Goal: Task Accomplishment & Management: Complete application form

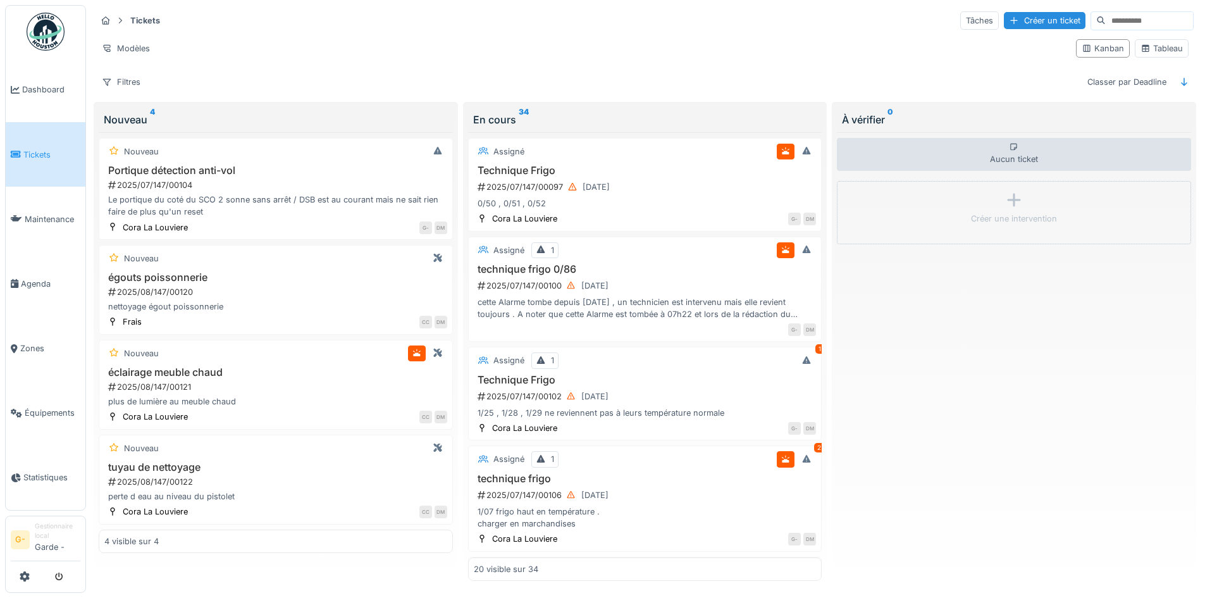
scroll to position [8, 0]
click at [1023, 16] on div "Créer un ticket" at bounding box center [1045, 20] width 82 height 17
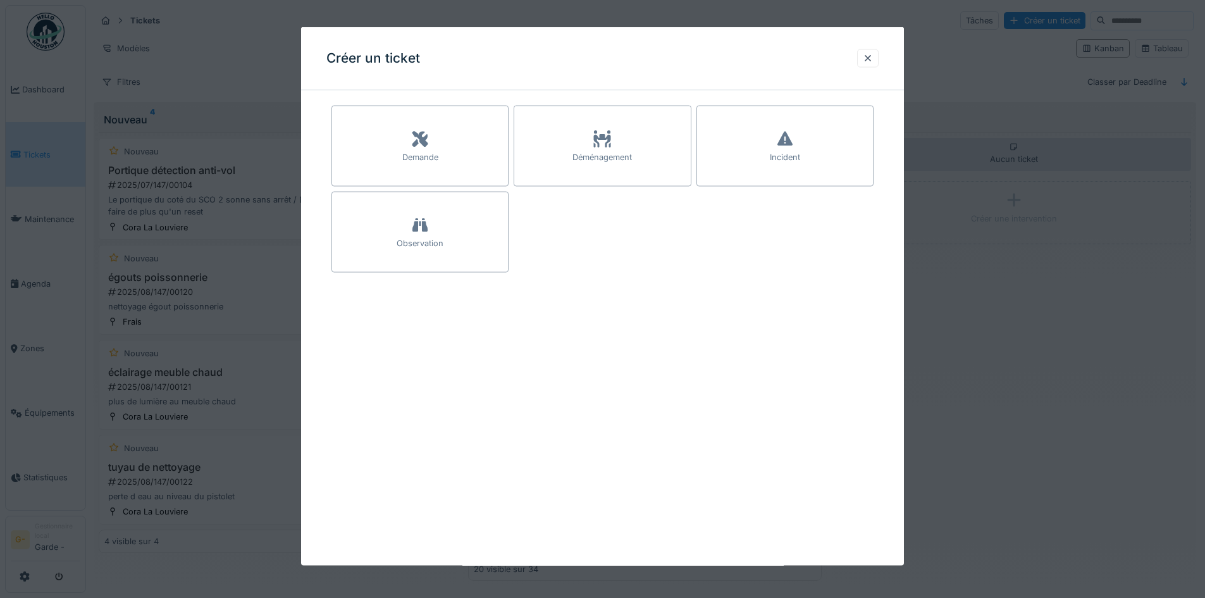
click at [440, 142] on div "Demande" at bounding box center [419, 146] width 177 height 81
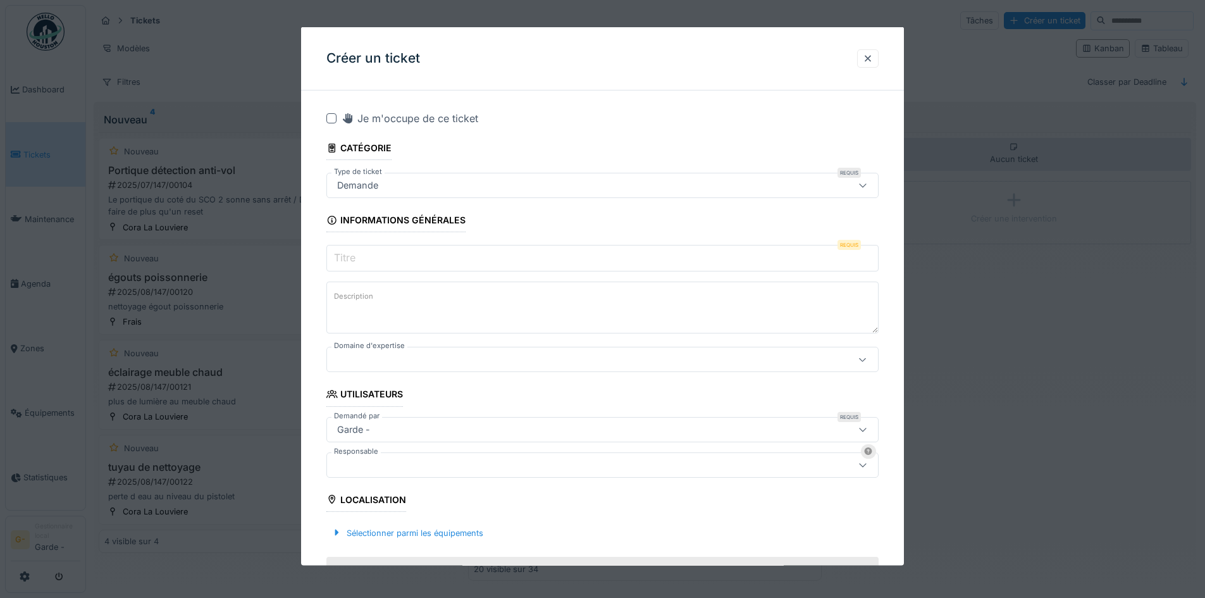
click at [350, 189] on div "Demande" at bounding box center [357, 185] width 51 height 14
click at [380, 308] on div "Incident" at bounding box center [604, 315] width 535 height 14
type input "***"
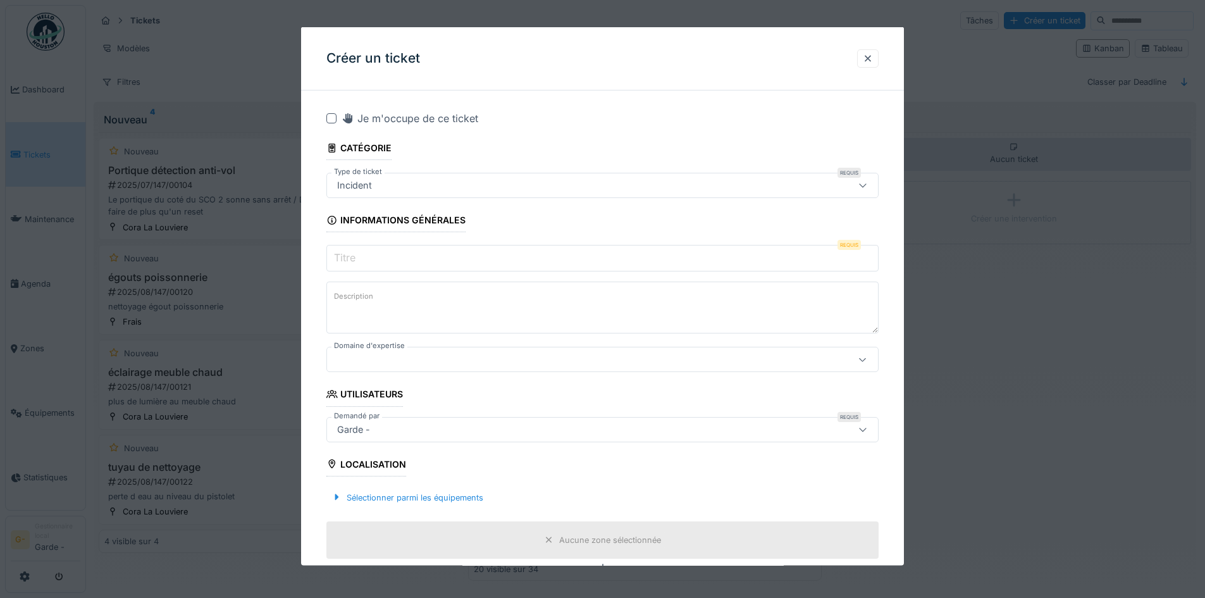
click at [378, 253] on input "Titre" at bounding box center [602, 258] width 552 height 27
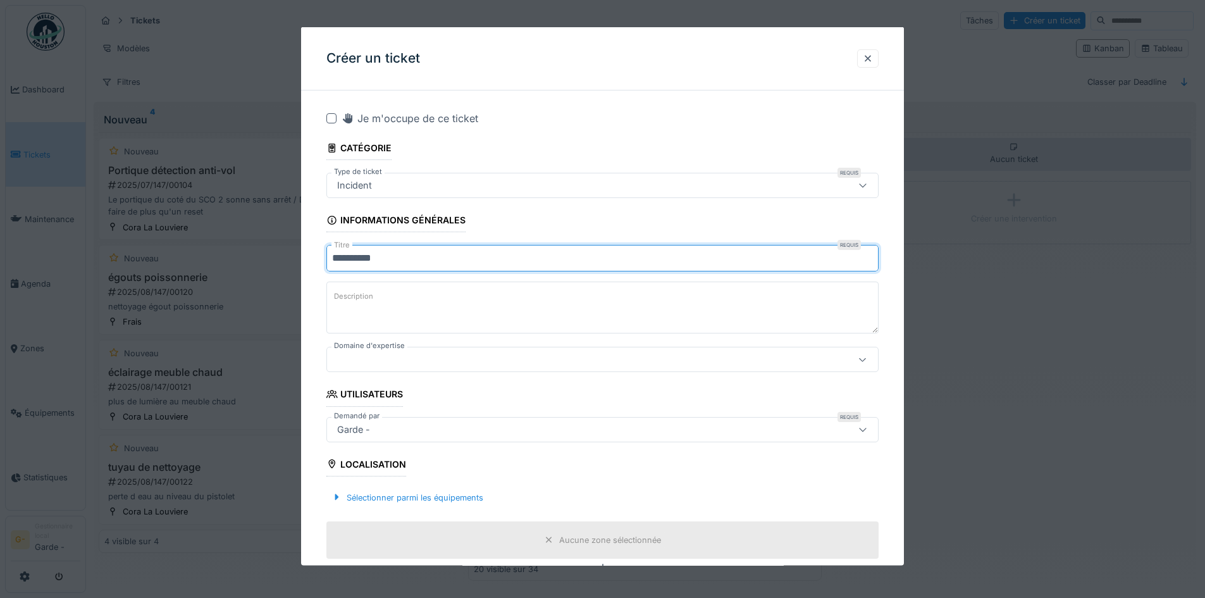
type input "**********"
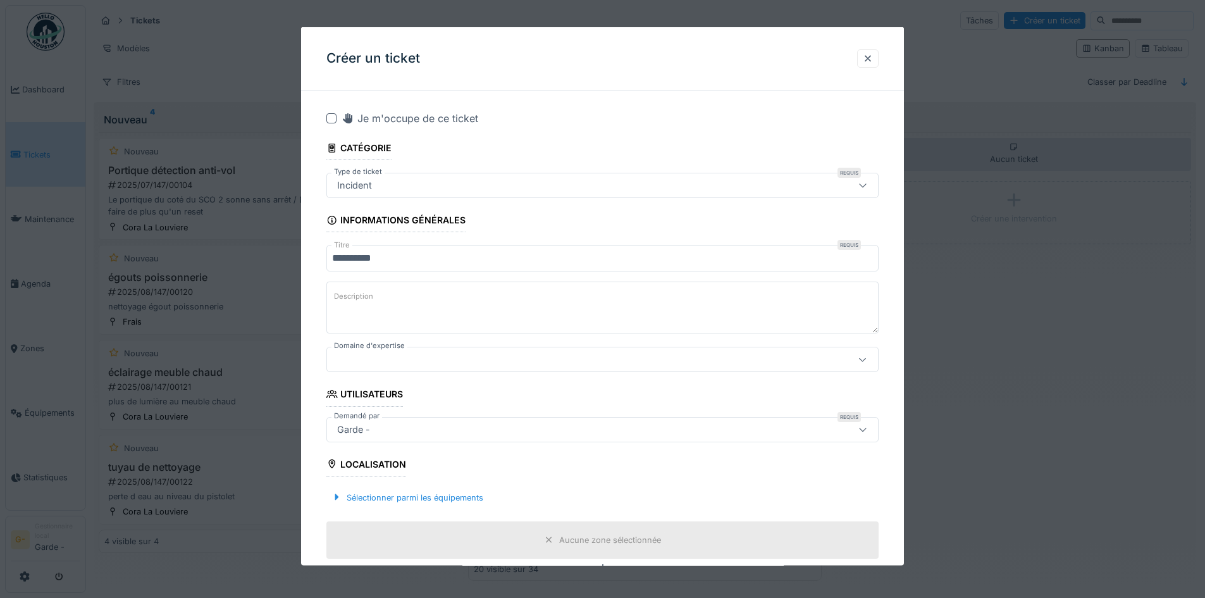
drag, startPoint x: 347, startPoint y: 262, endPoint x: 313, endPoint y: 329, distance: 74.4
click at [360, 302] on label "Description" at bounding box center [353, 296] width 44 height 16
click at [360, 302] on textarea "Description" at bounding box center [602, 307] width 552 height 52
drag, startPoint x: 354, startPoint y: 302, endPoint x: 340, endPoint y: 334, distance: 35.1
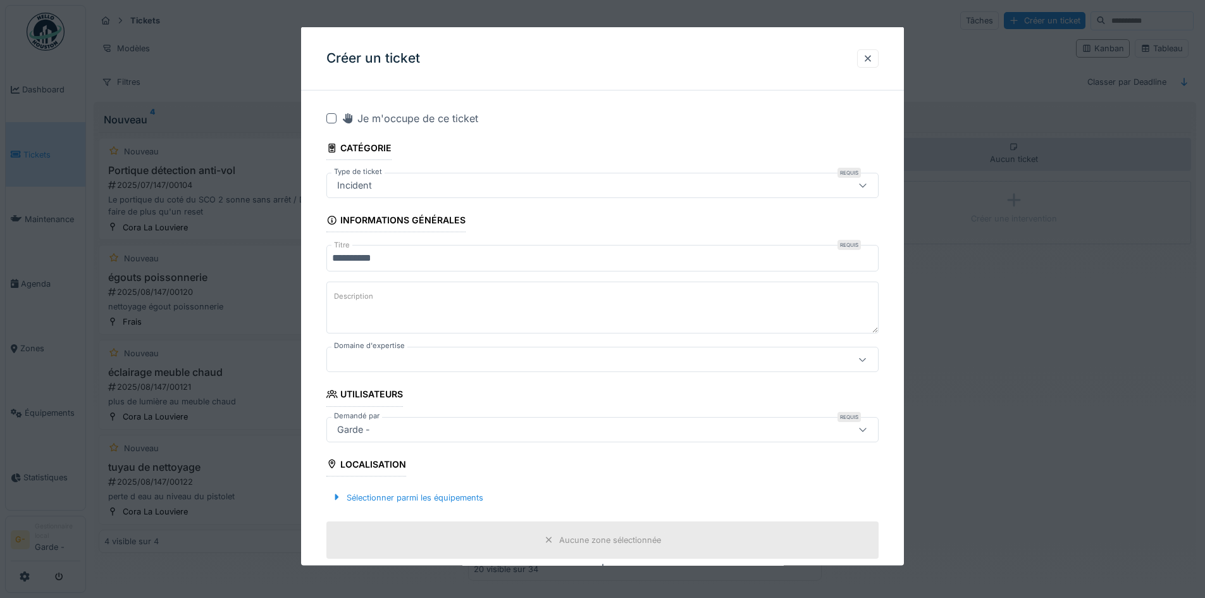
click at [340, 335] on div "Description" at bounding box center [602, 308] width 552 height 55
click at [342, 317] on textarea "Description" at bounding box center [602, 307] width 552 height 52
paste textarea "**********"
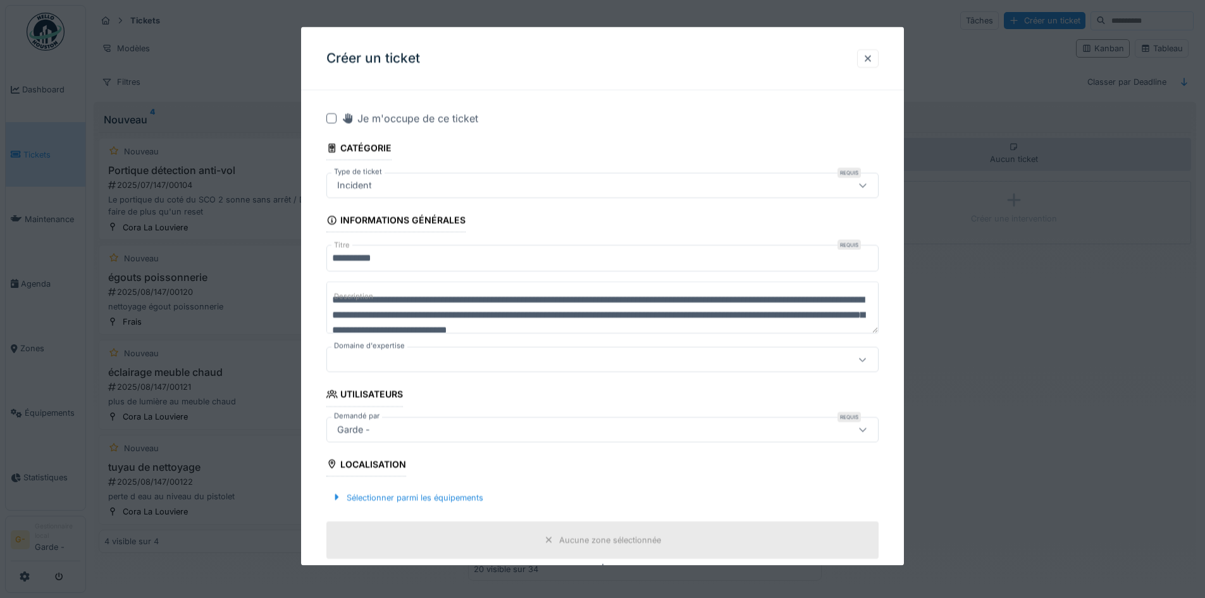
scroll to position [4, 0]
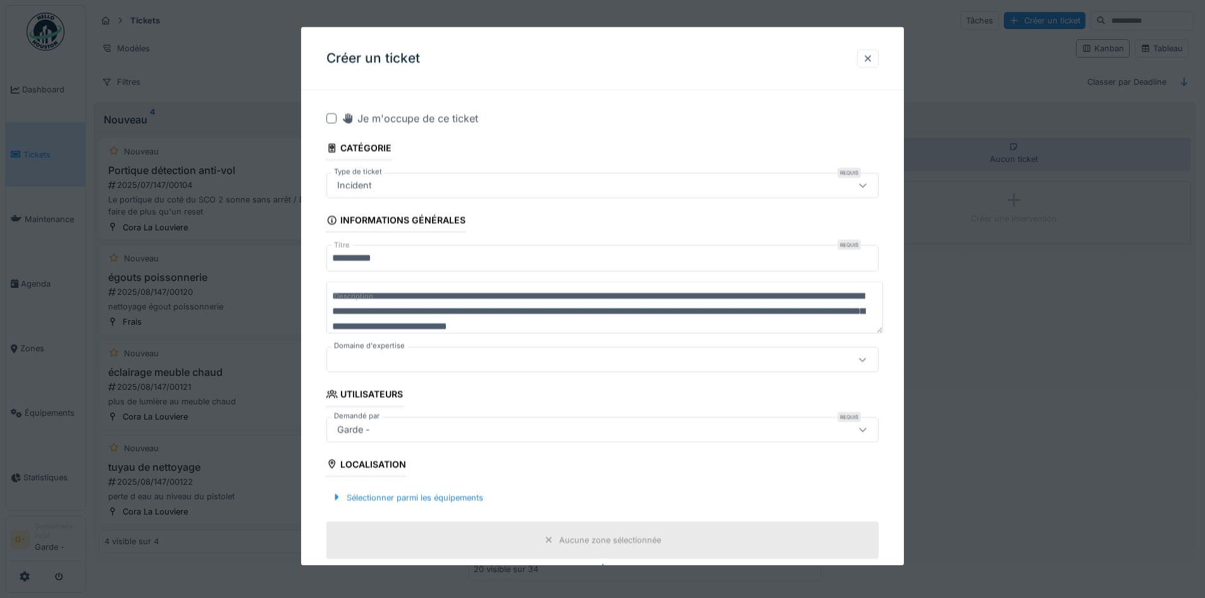
type textarea "**********"
click at [489, 372] on fieldset "**********" at bounding box center [602, 599] width 552 height 997
click at [475, 354] on div at bounding box center [570, 359] width 476 height 14
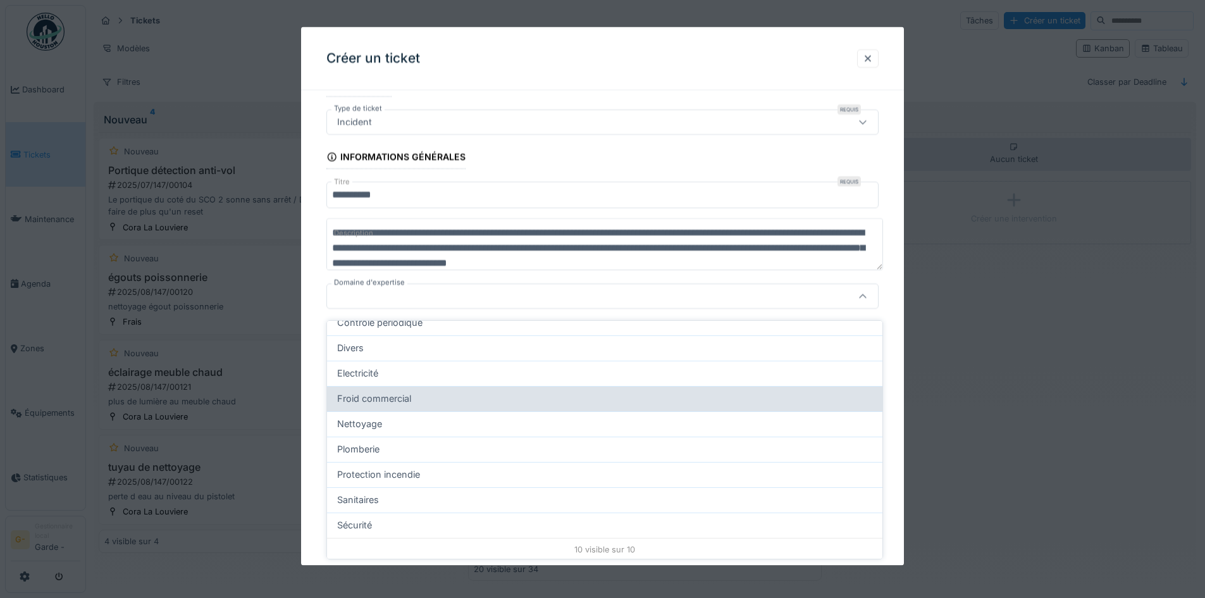
scroll to position [105, 0]
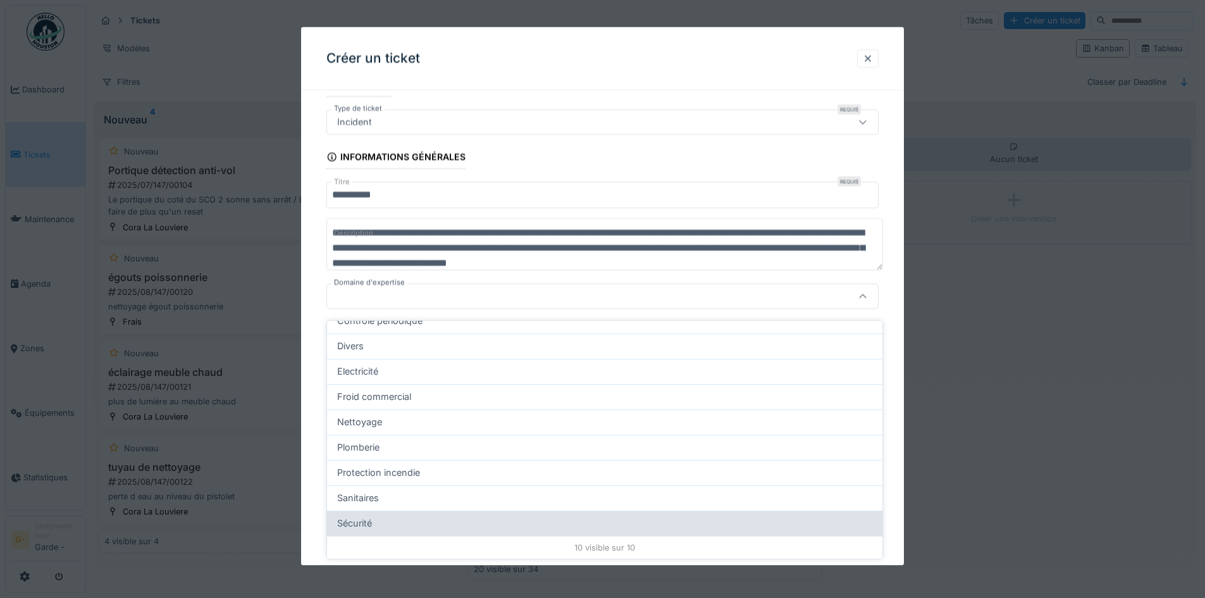
click at [361, 517] on span "Sécurité" at bounding box center [354, 523] width 35 height 14
type input "***"
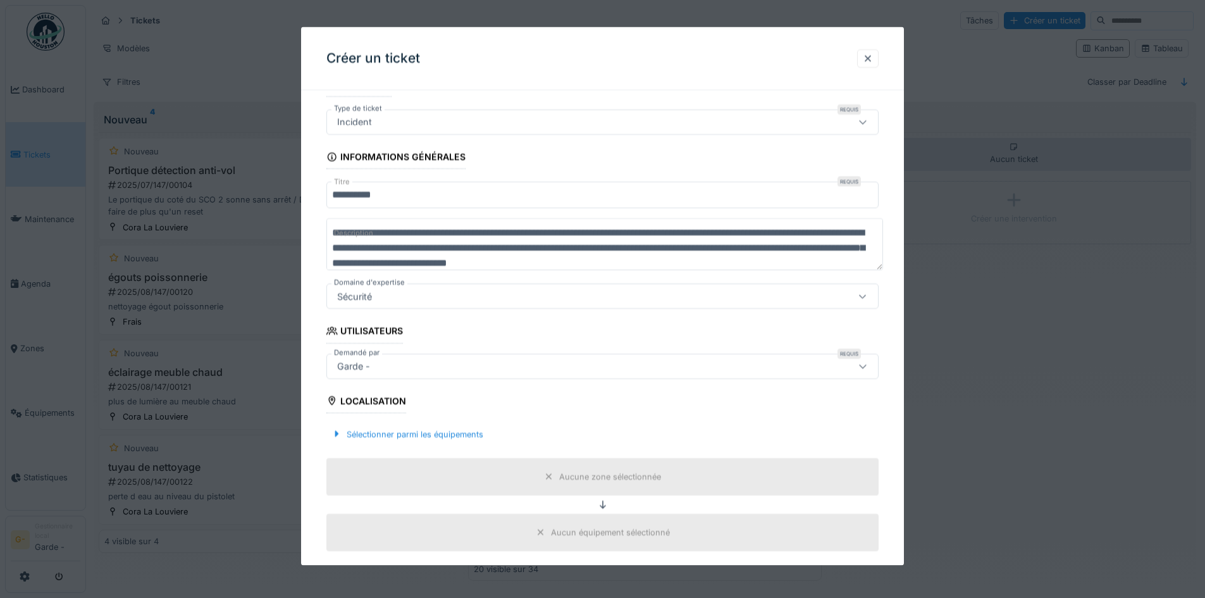
click at [359, 366] on div "Garde -" at bounding box center [353, 366] width 43 height 14
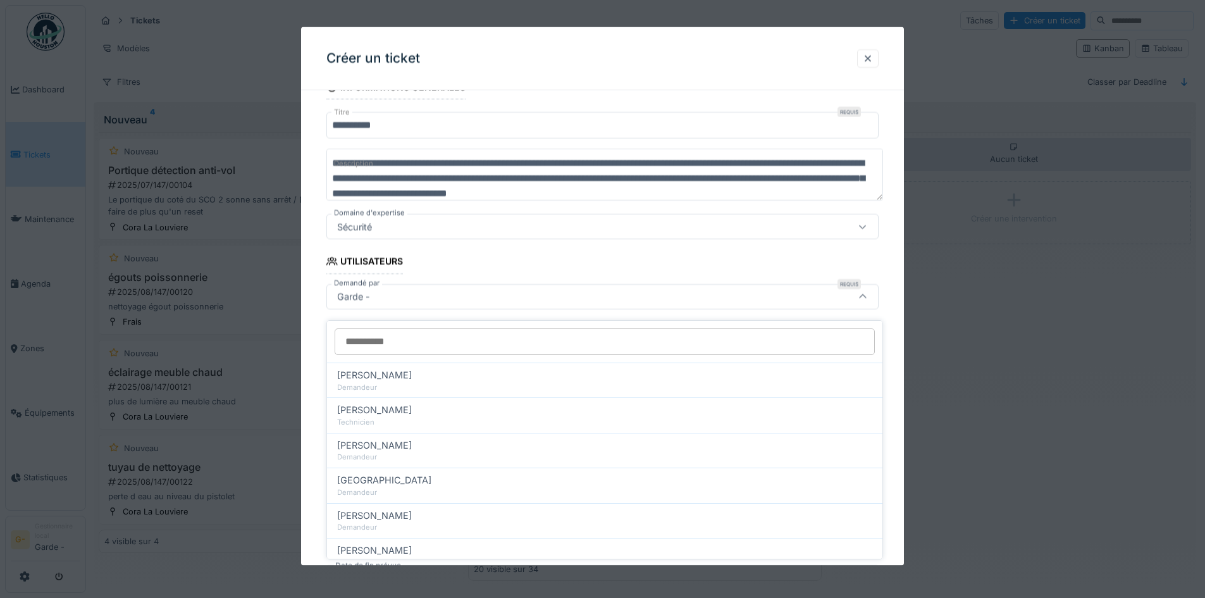
click at [447, 299] on div "Garde -" at bounding box center [570, 296] width 476 height 14
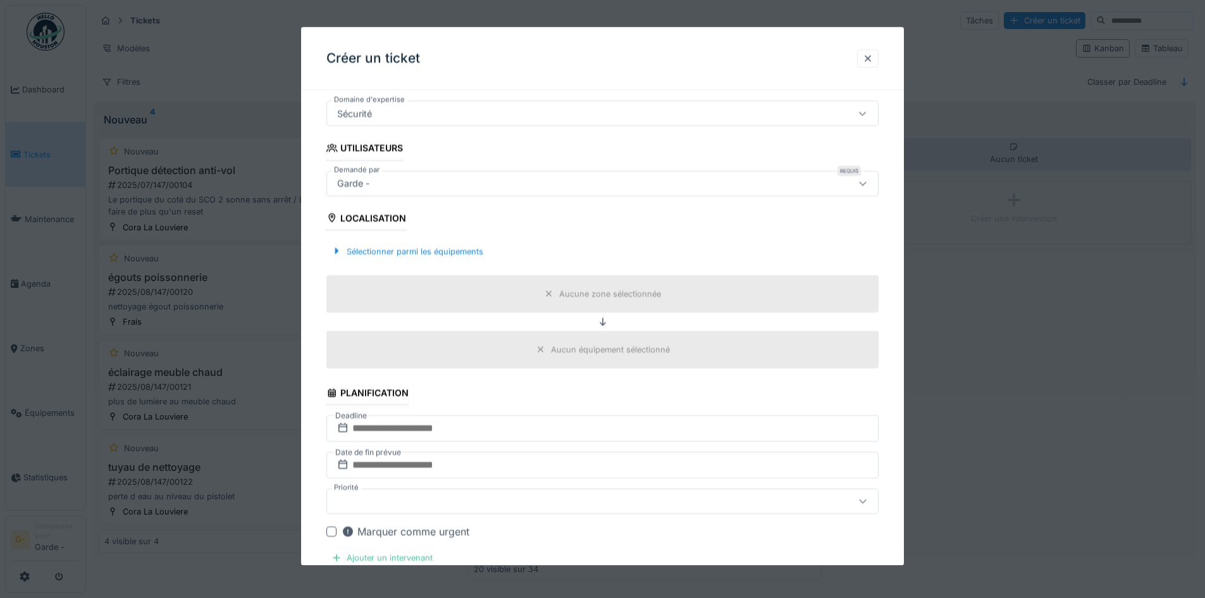
scroll to position [323, 0]
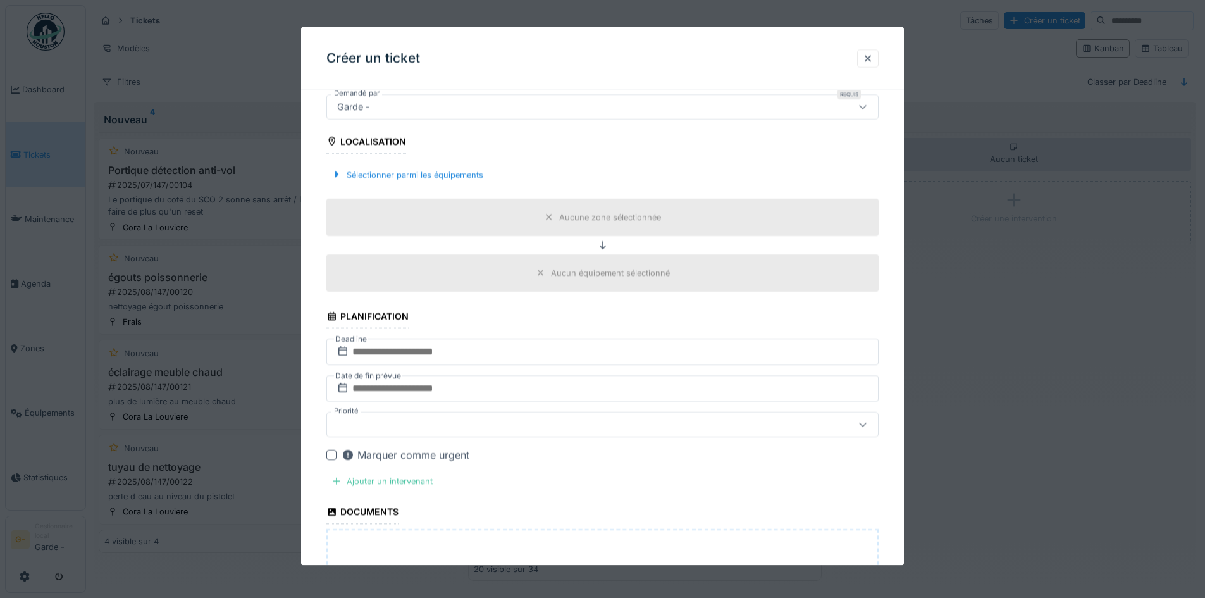
click at [340, 353] on icon at bounding box center [342, 351] width 13 height 10
click at [359, 354] on input "text" at bounding box center [602, 351] width 552 height 27
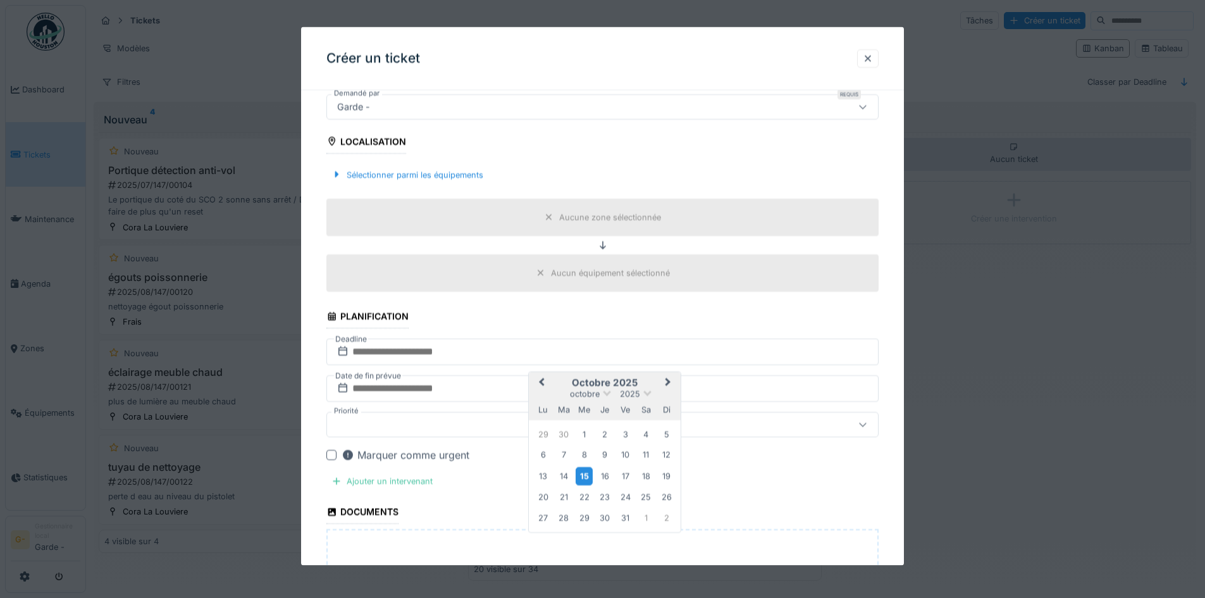
click at [580, 474] on div "15" at bounding box center [584, 475] width 17 height 18
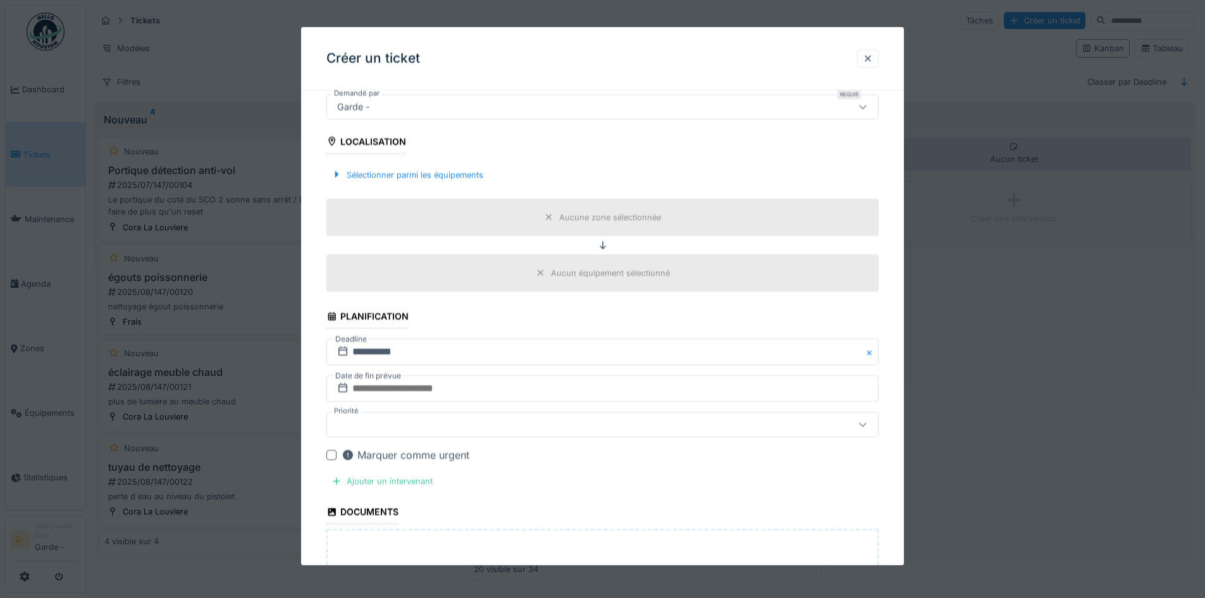
click at [347, 385] on icon at bounding box center [342, 387] width 9 height 9
click at [339, 386] on icon at bounding box center [342, 387] width 9 height 9
click at [393, 395] on input "text" at bounding box center [602, 388] width 552 height 27
click at [586, 309] on div "15" at bounding box center [584, 311] width 17 height 18
drag, startPoint x: 868, startPoint y: 425, endPoint x: 849, endPoint y: 427, distance: 18.4
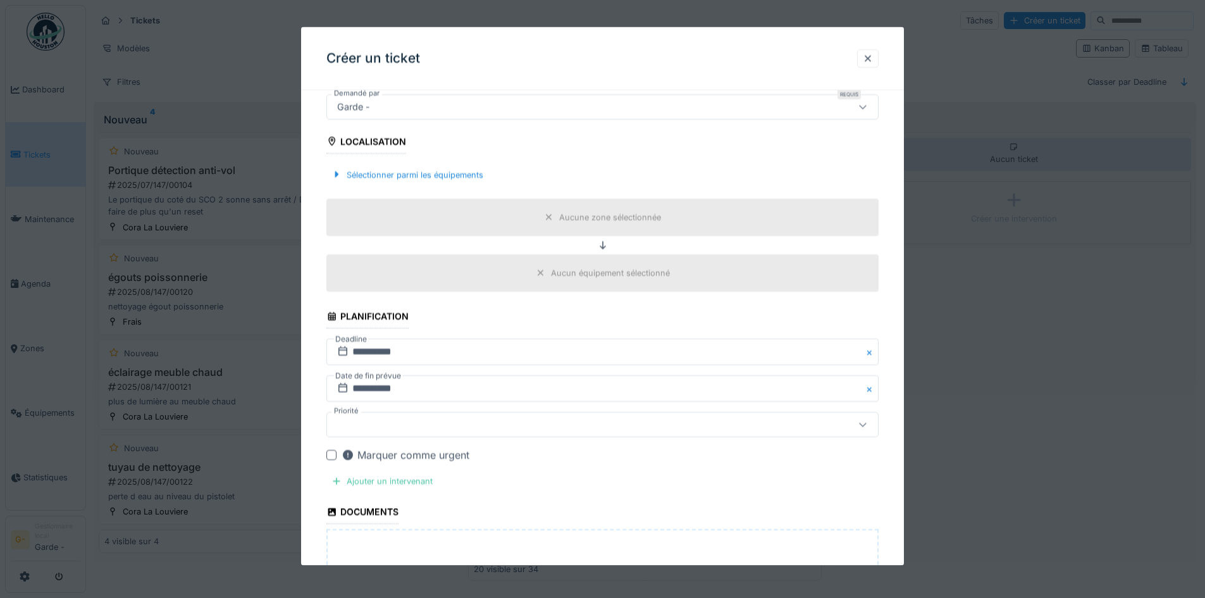
click at [867, 425] on icon at bounding box center [863, 424] width 10 height 8
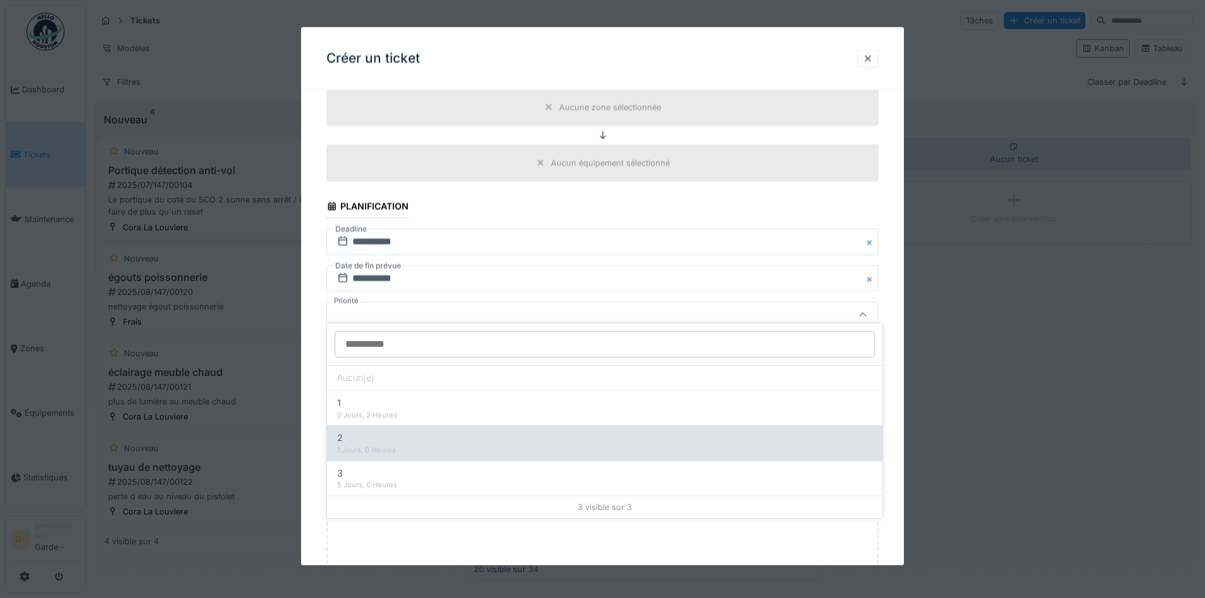
scroll to position [451, 0]
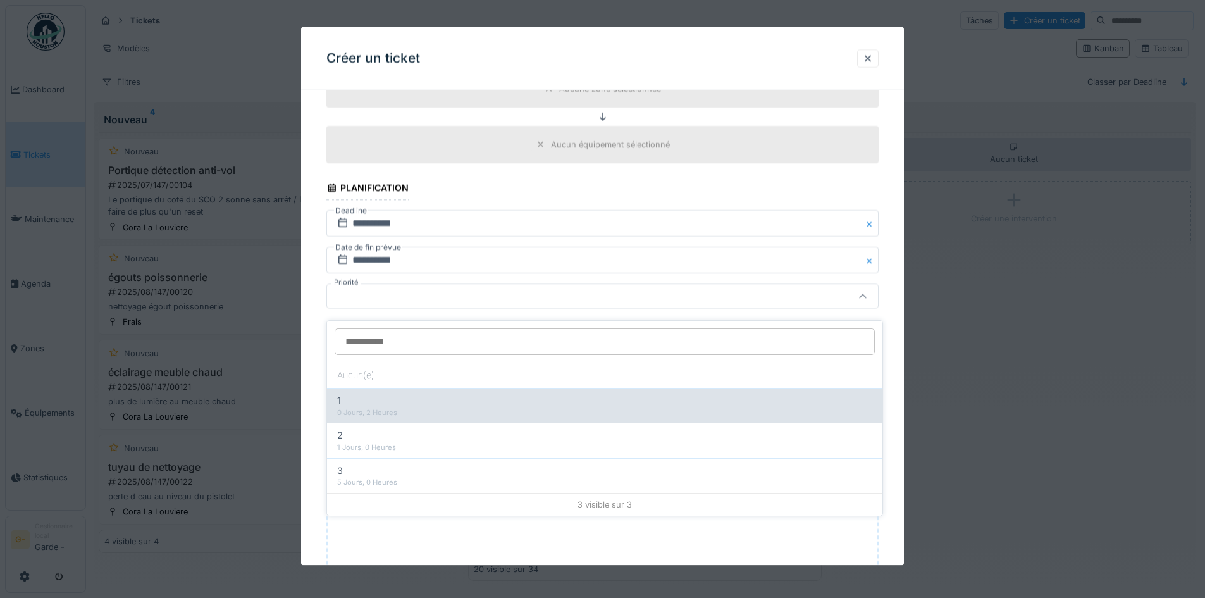
click at [397, 395] on div "1" at bounding box center [604, 400] width 535 height 14
type input "***"
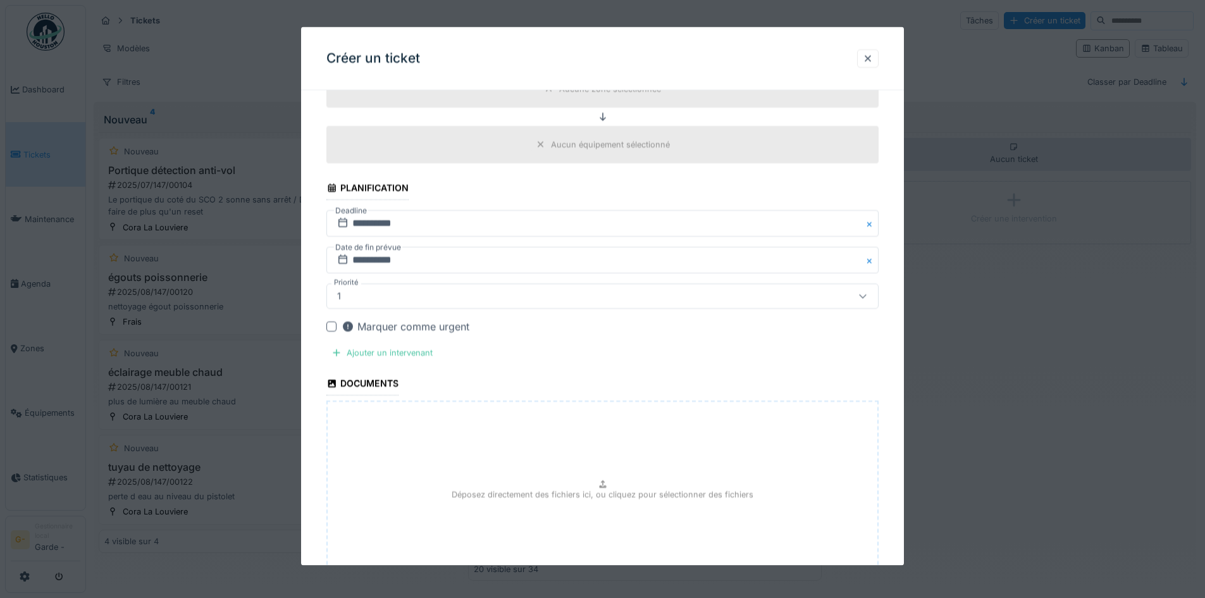
click at [329, 327] on div at bounding box center [331, 326] width 10 height 10
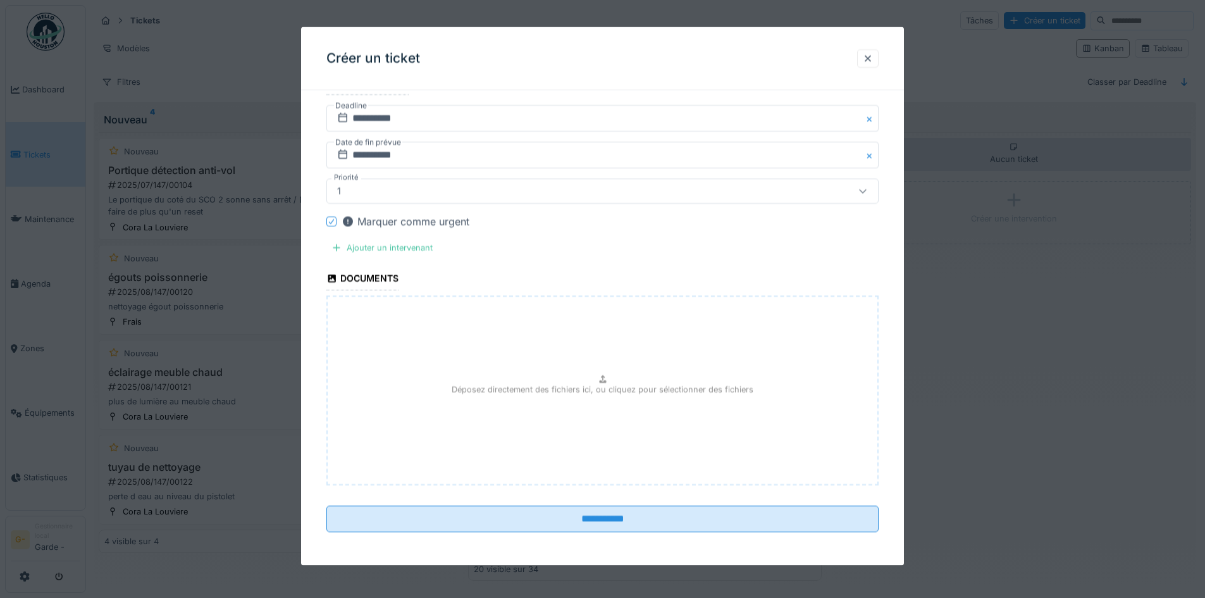
scroll to position [558, 0]
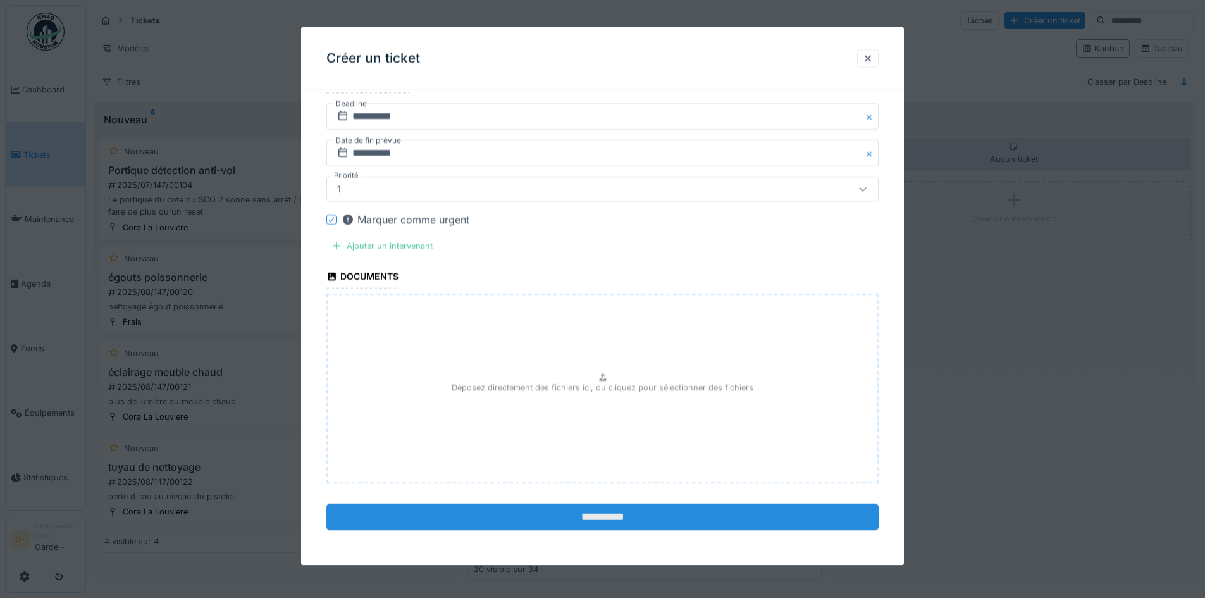
click at [612, 523] on input "**********" at bounding box center [602, 516] width 552 height 27
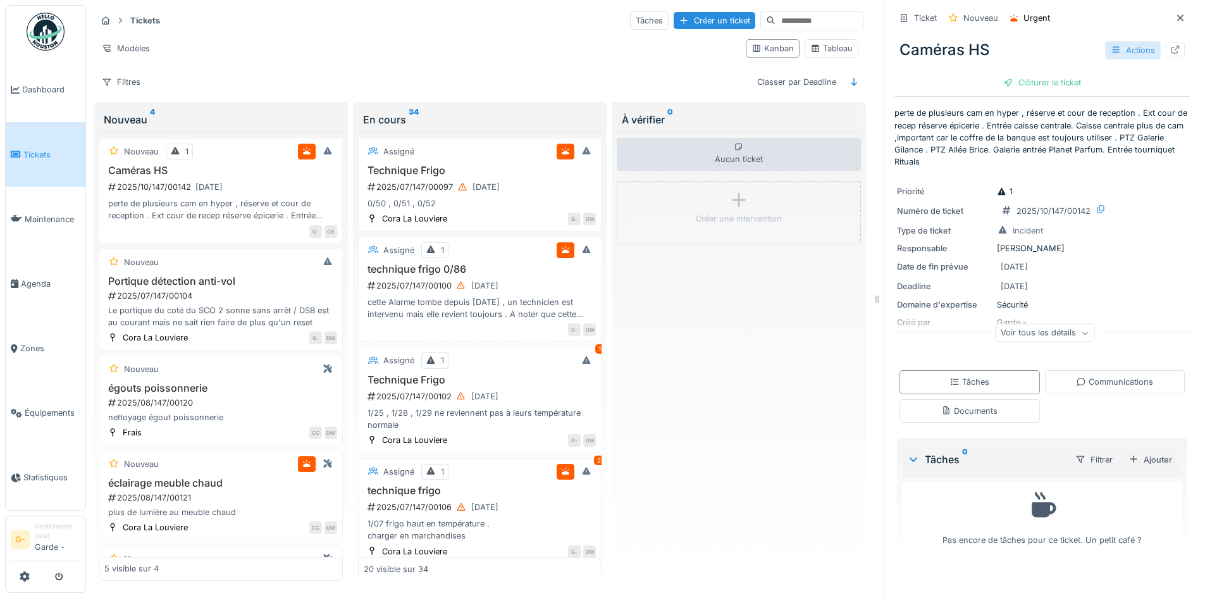
click at [1116, 44] on div "Actions" at bounding box center [1133, 50] width 56 height 18
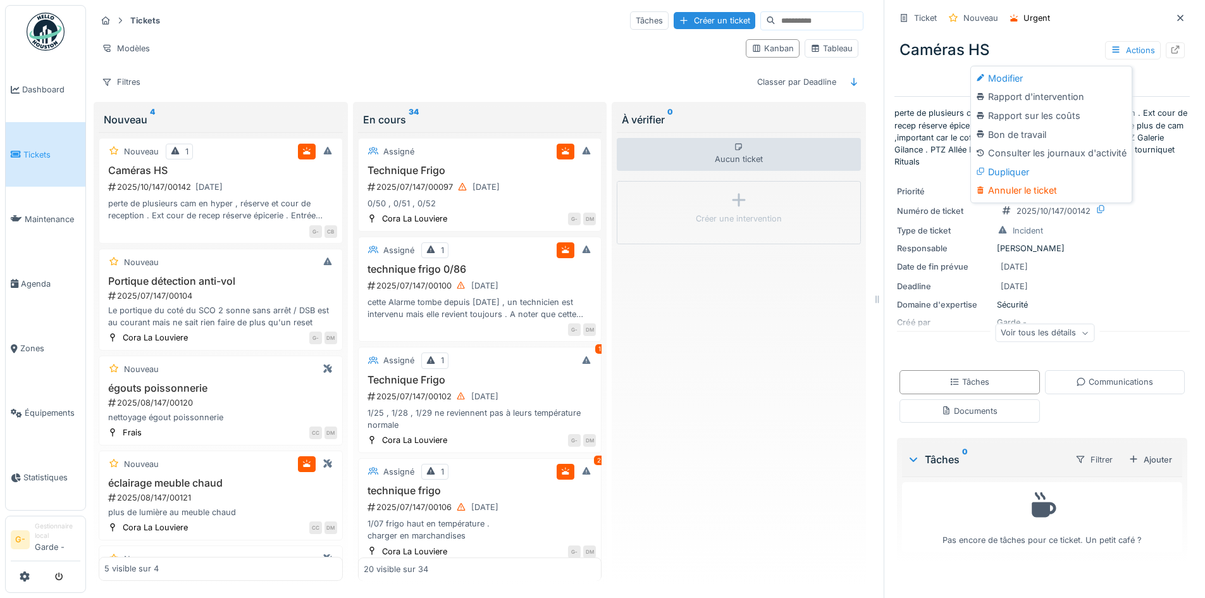
click at [1124, 245] on div "Responsable [PERSON_NAME]" at bounding box center [1042, 248] width 290 height 12
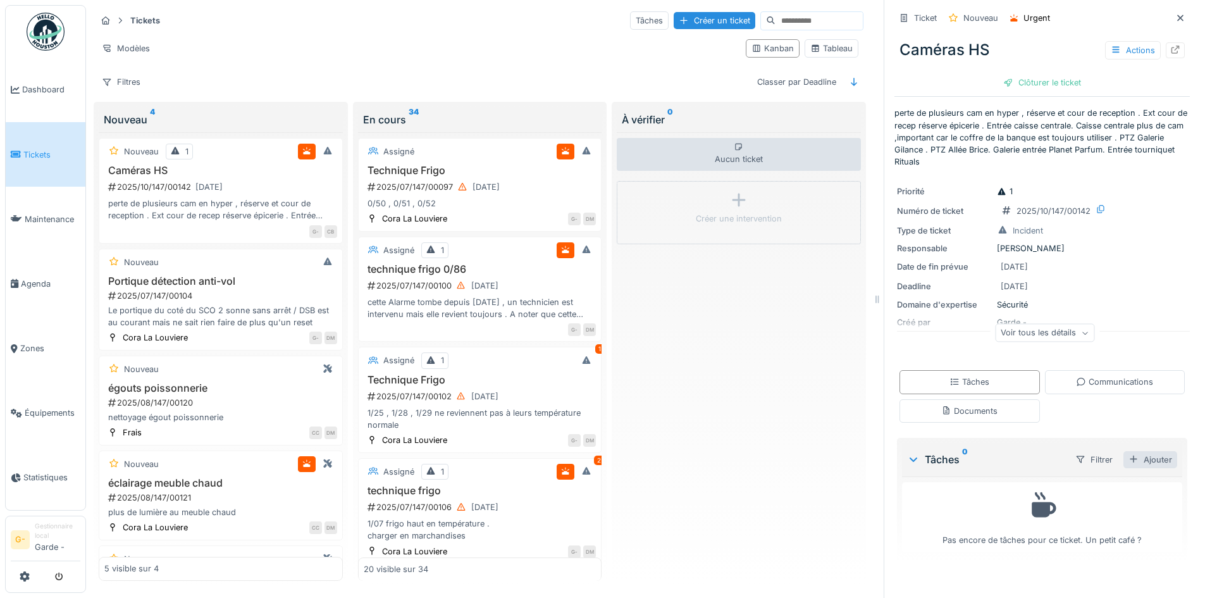
click at [1135, 457] on div "Ajouter" at bounding box center [1150, 459] width 54 height 17
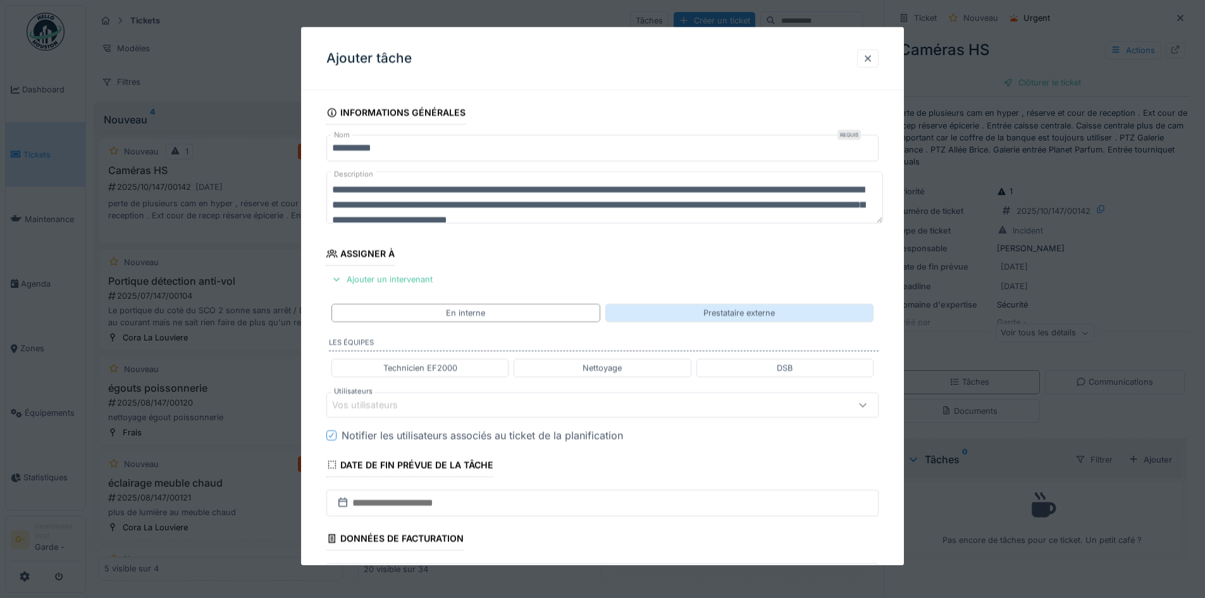
click at [760, 307] on div "Prestataire externe" at bounding box center [738, 312] width 71 height 12
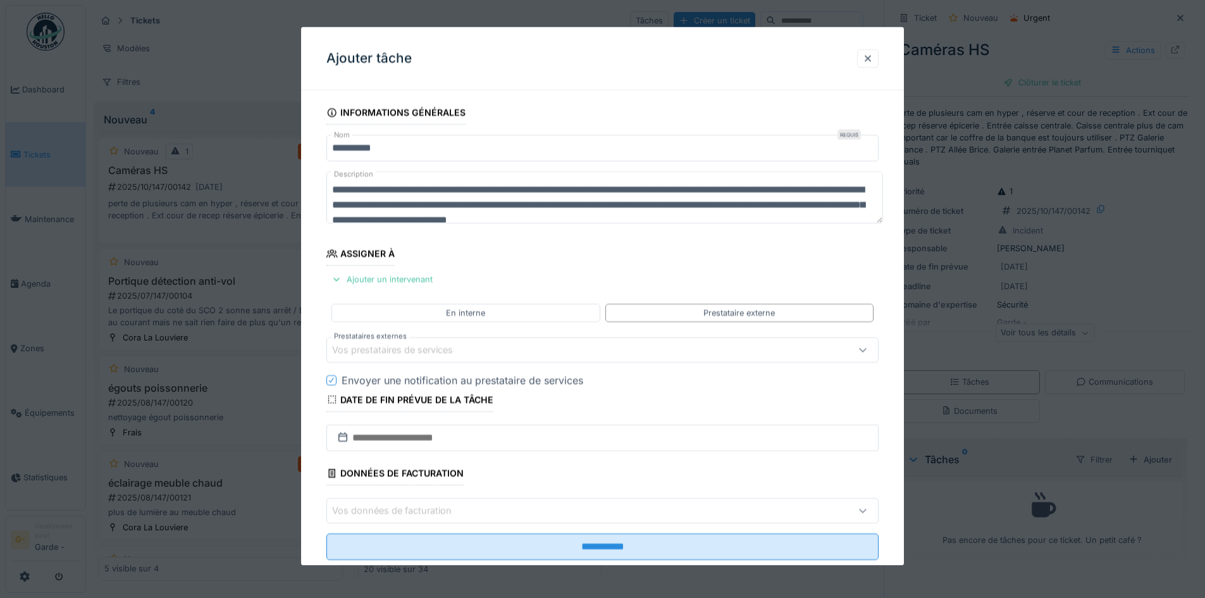
click at [373, 350] on div "Vos prestataires de services" at bounding box center [401, 349] width 139 height 14
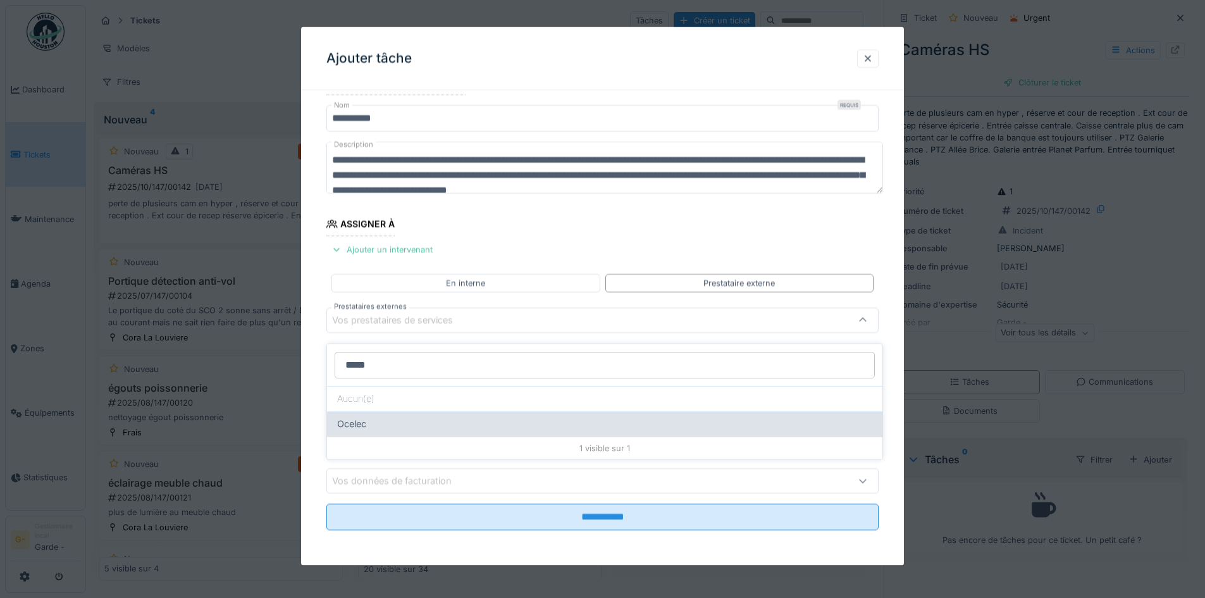
type input "*****"
click at [346, 417] on span "Ocelec" at bounding box center [351, 424] width 29 height 14
type input "***"
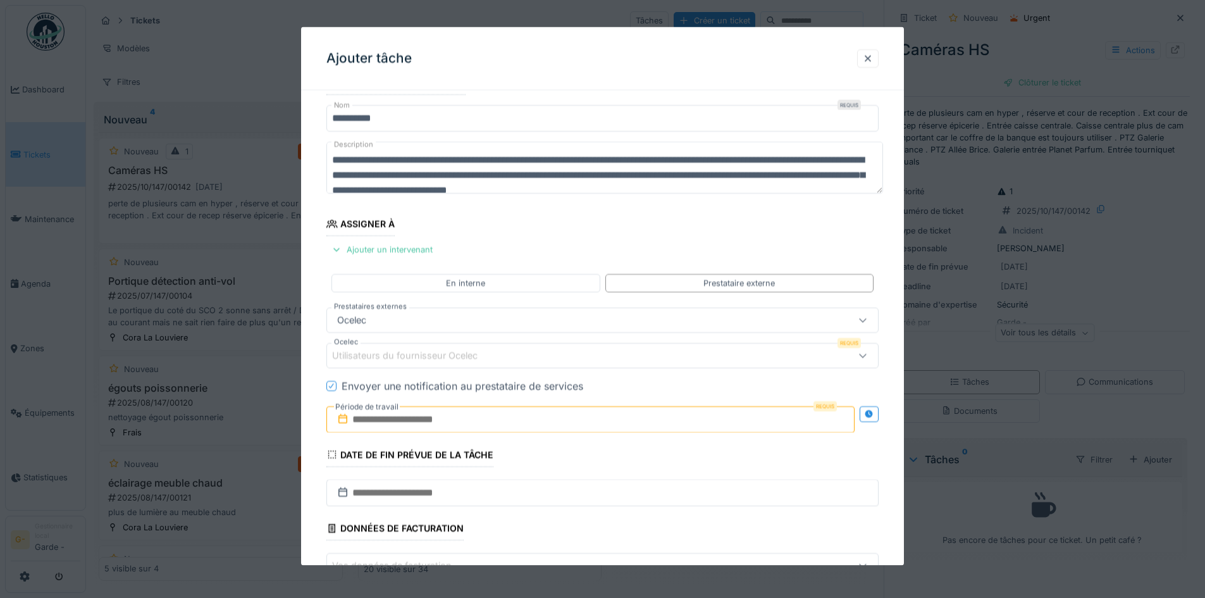
click at [426, 355] on div "Utilisateurs du fournisseur Ocelec" at bounding box center [413, 355] width 163 height 14
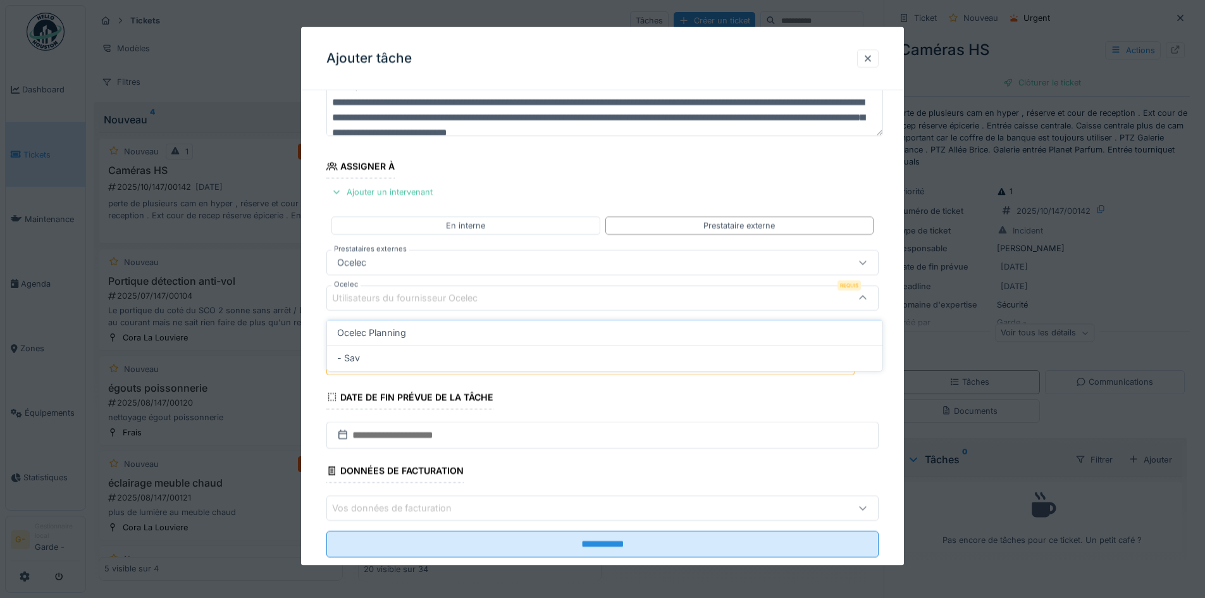
scroll to position [89, 0]
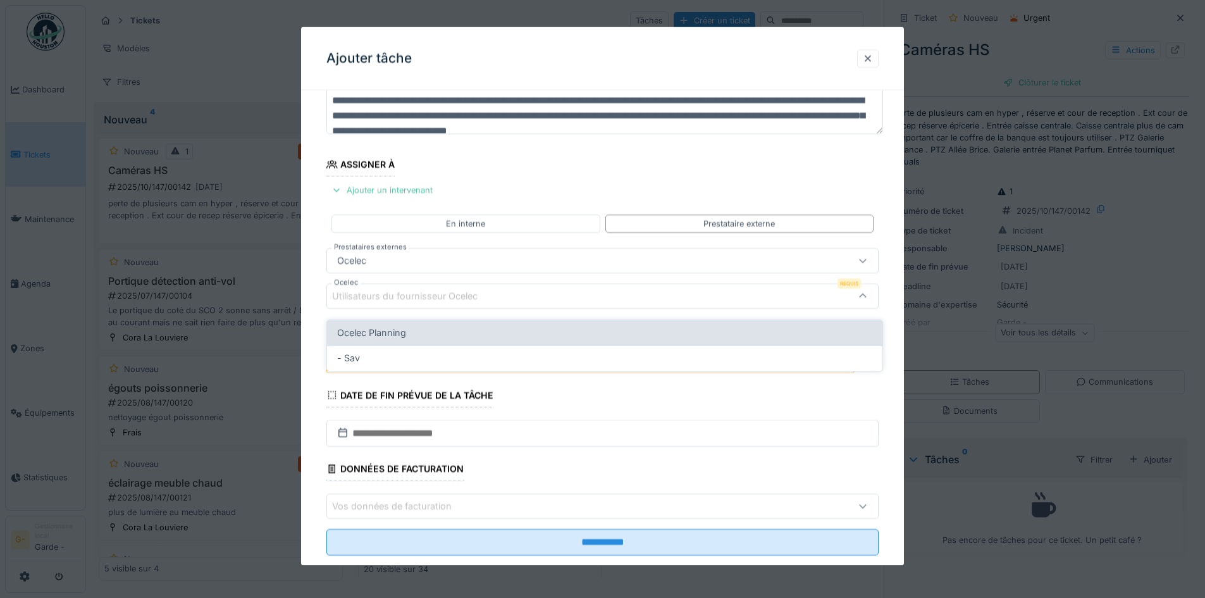
click at [416, 331] on div "Ocelec Planning" at bounding box center [604, 333] width 535 height 14
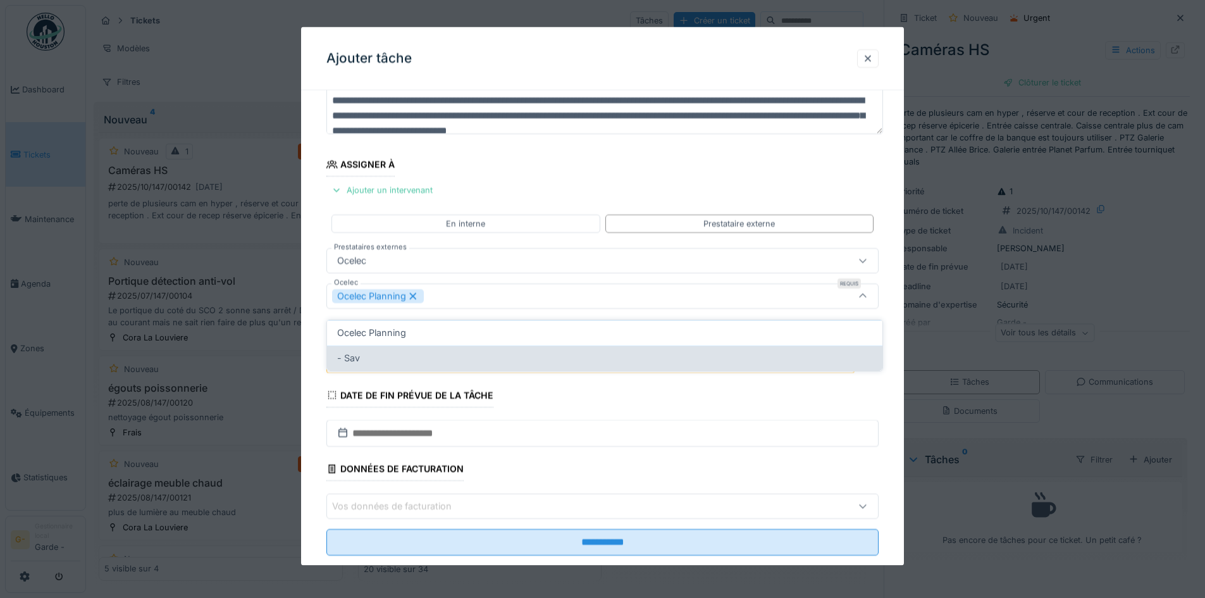
click at [409, 352] on div "- Sav" at bounding box center [604, 358] width 535 height 14
type input "*********"
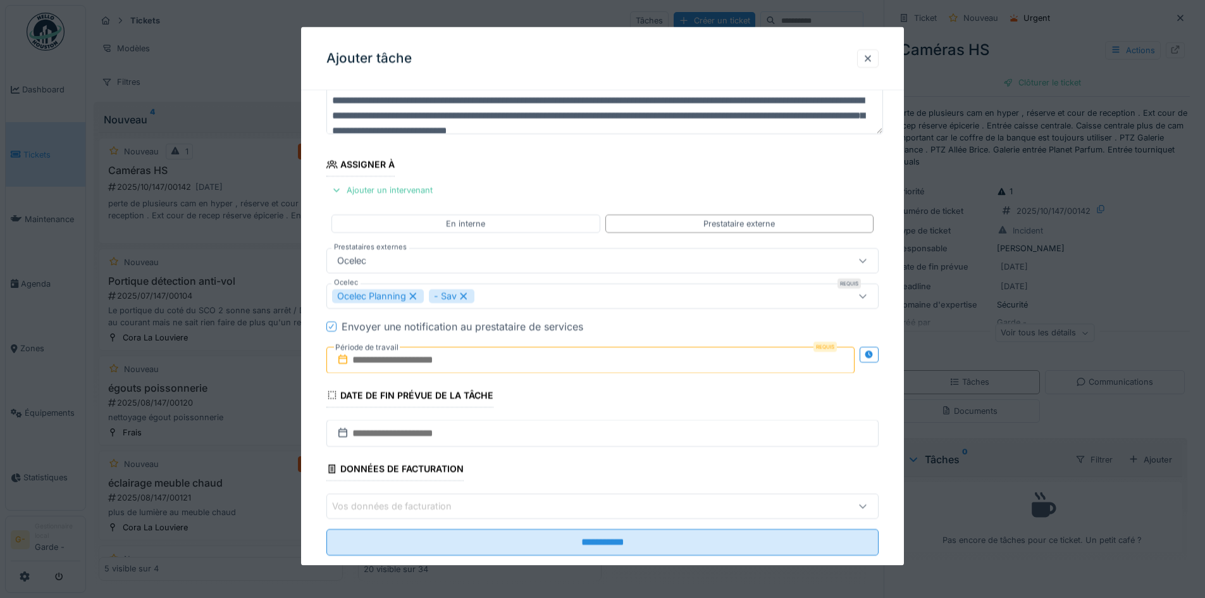
click at [342, 432] on icon at bounding box center [342, 433] width 13 height 10
click at [343, 359] on icon at bounding box center [342, 359] width 13 height 10
click at [338, 364] on icon at bounding box center [342, 359] width 13 height 10
click at [372, 362] on input "text" at bounding box center [590, 359] width 528 height 27
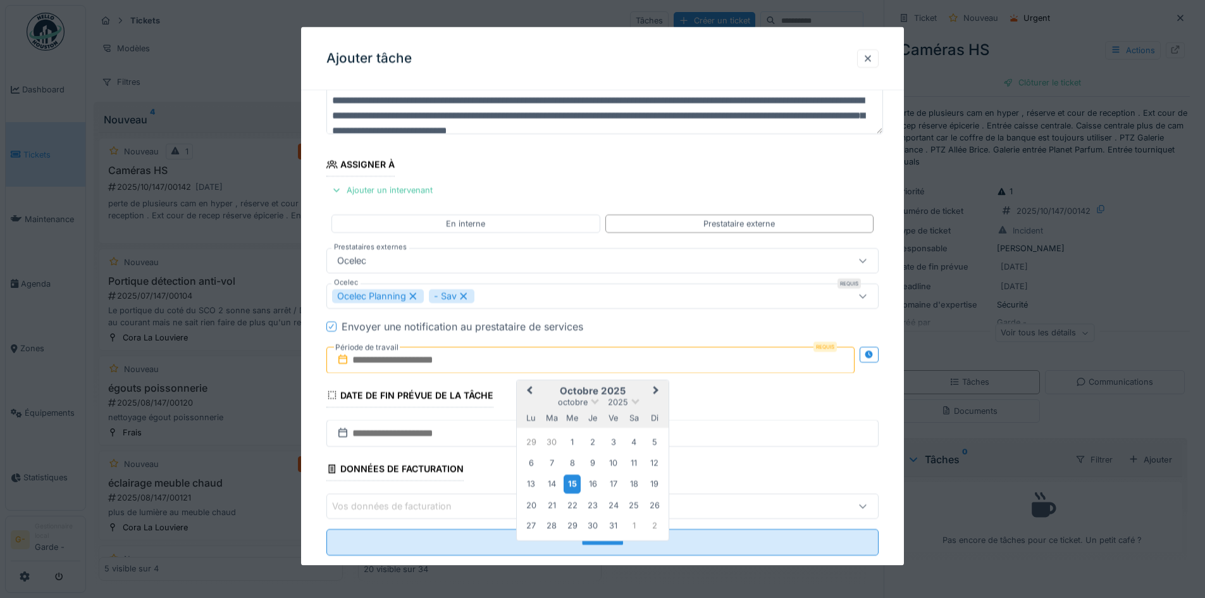
click at [576, 488] on div "15" at bounding box center [572, 483] width 17 height 18
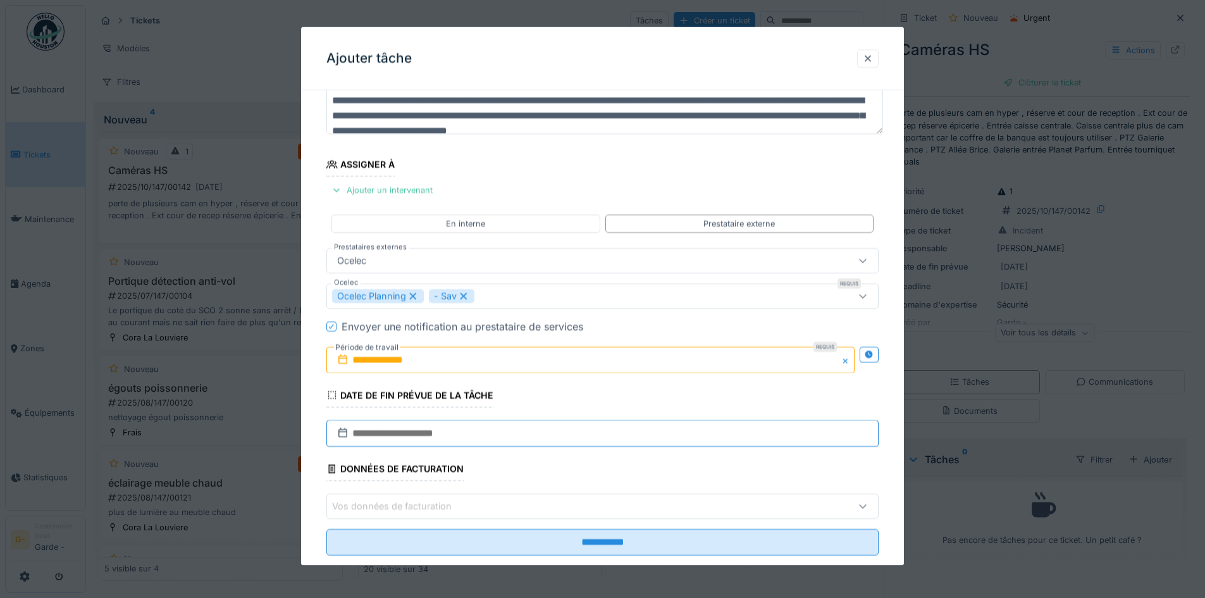
click at [407, 433] on input "text" at bounding box center [602, 432] width 552 height 27
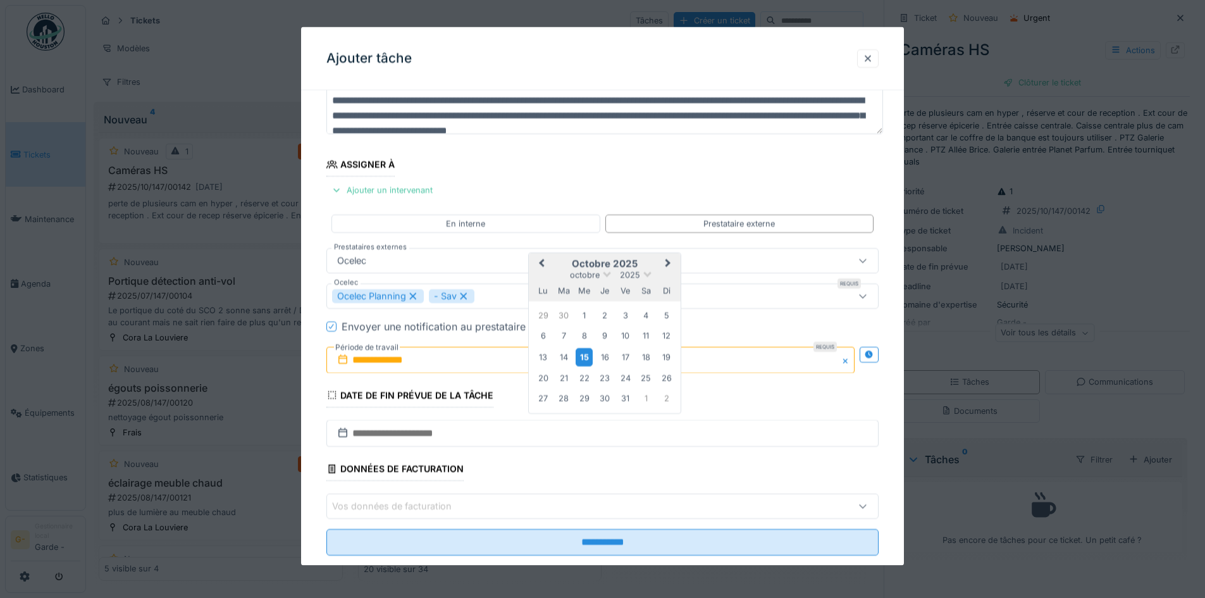
click at [585, 359] on div "15" at bounding box center [584, 356] width 17 height 18
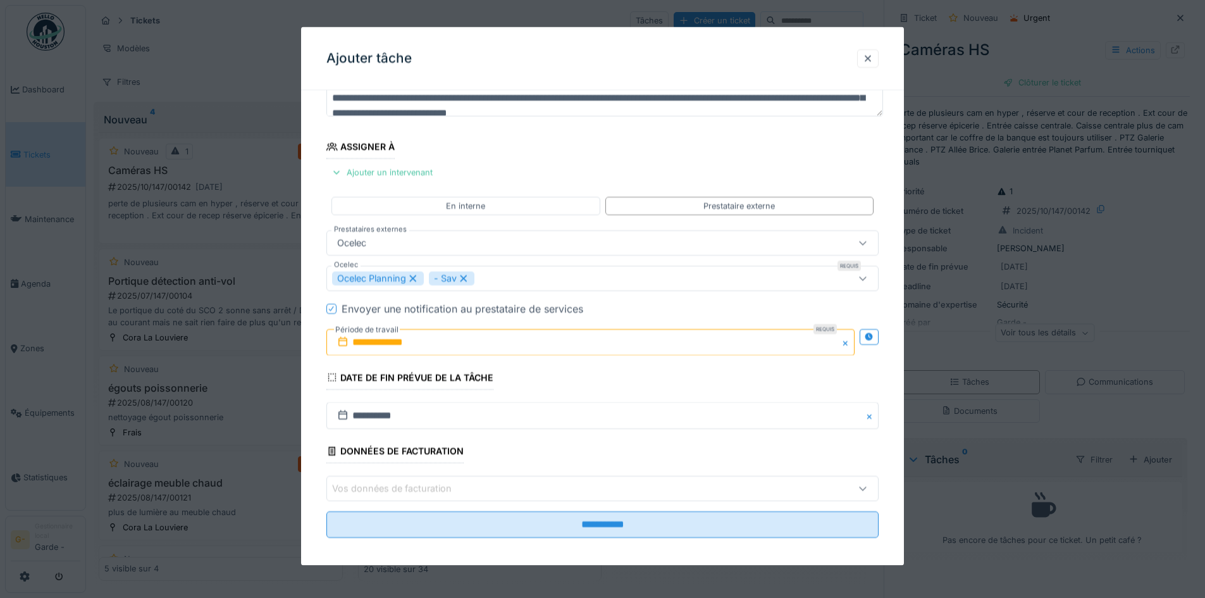
scroll to position [114, 0]
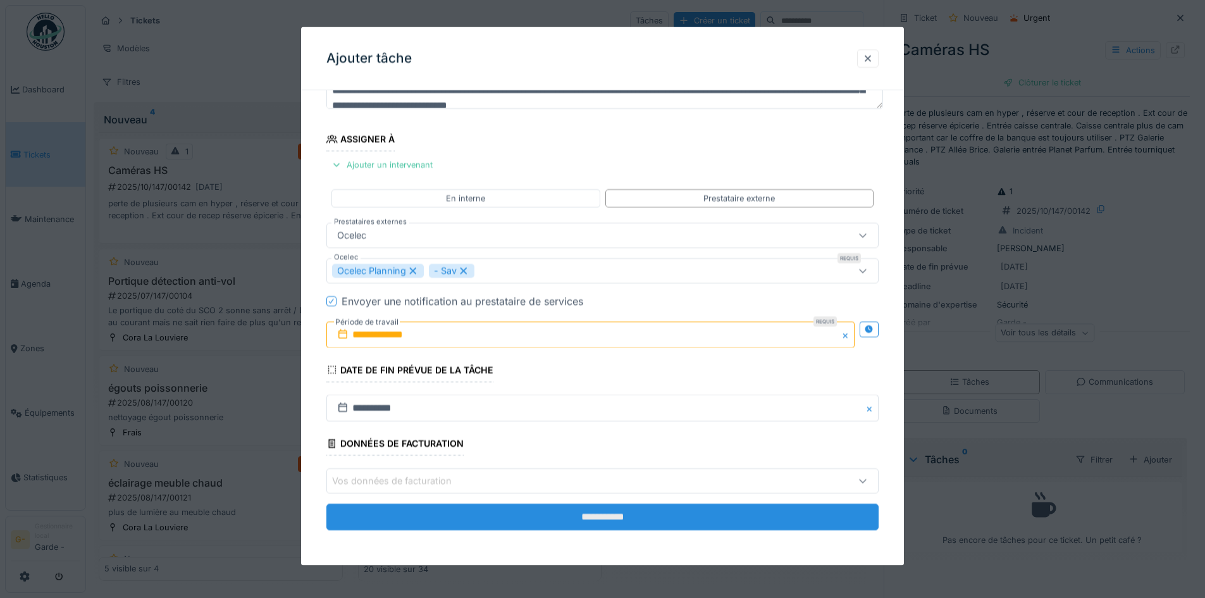
click at [623, 521] on input "**********" at bounding box center [602, 516] width 552 height 27
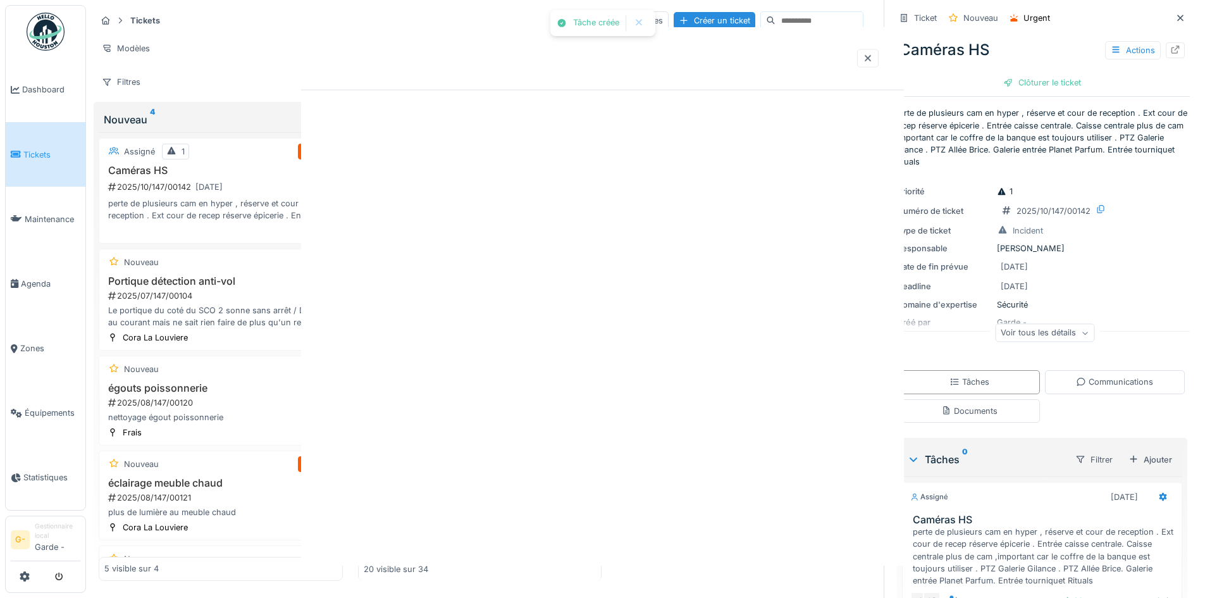
scroll to position [0, 0]
